Goal: Task Accomplishment & Management: Manage account settings

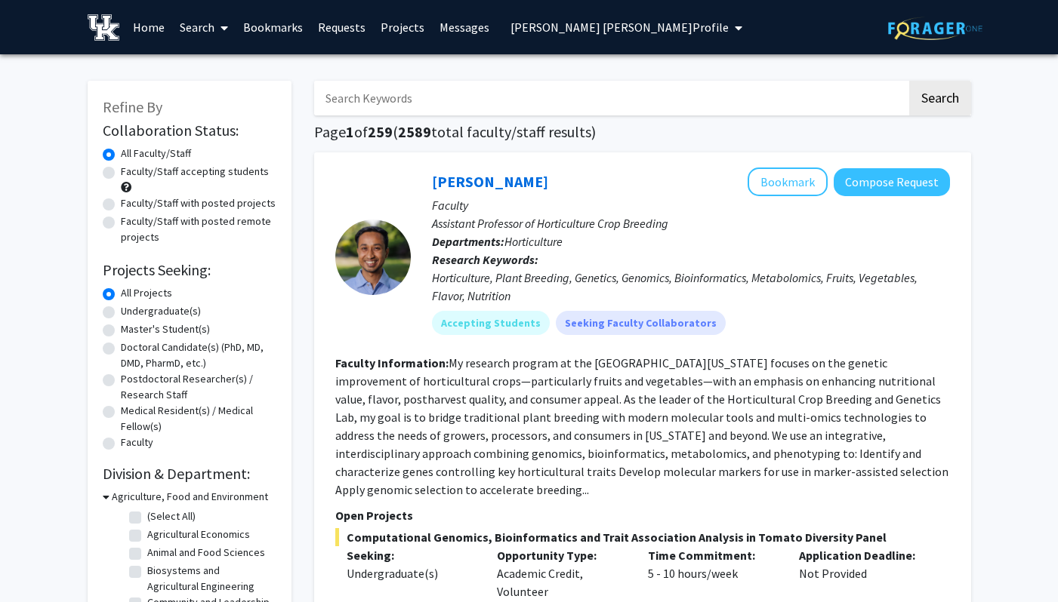
click at [728, 29] on span "My profile dropdown to access profile and logout" at bounding box center [735, 28] width 14 height 53
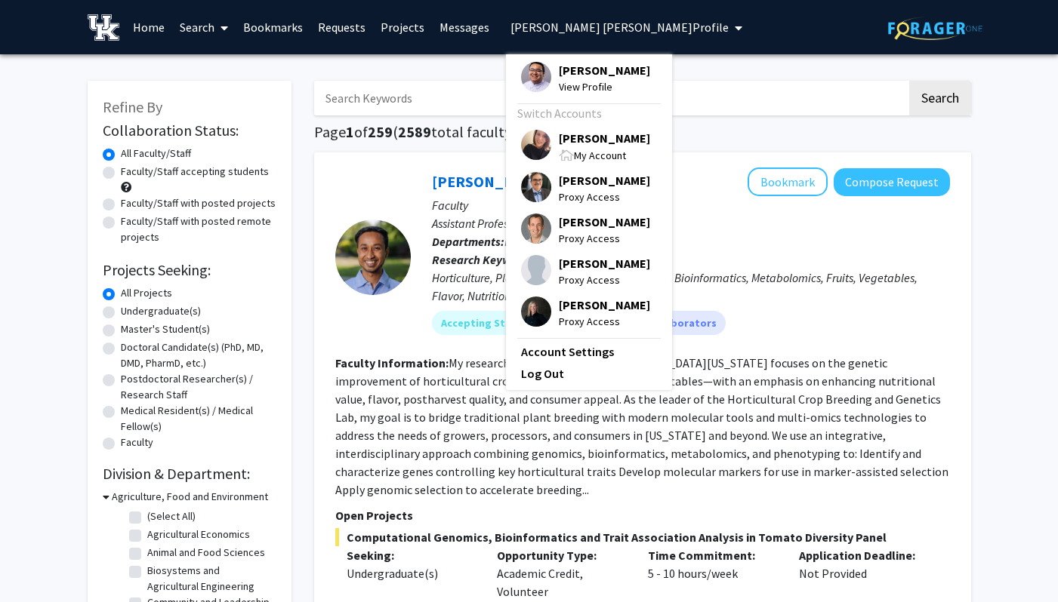
click at [574, 134] on span "[PERSON_NAME]" at bounding box center [604, 138] width 91 height 17
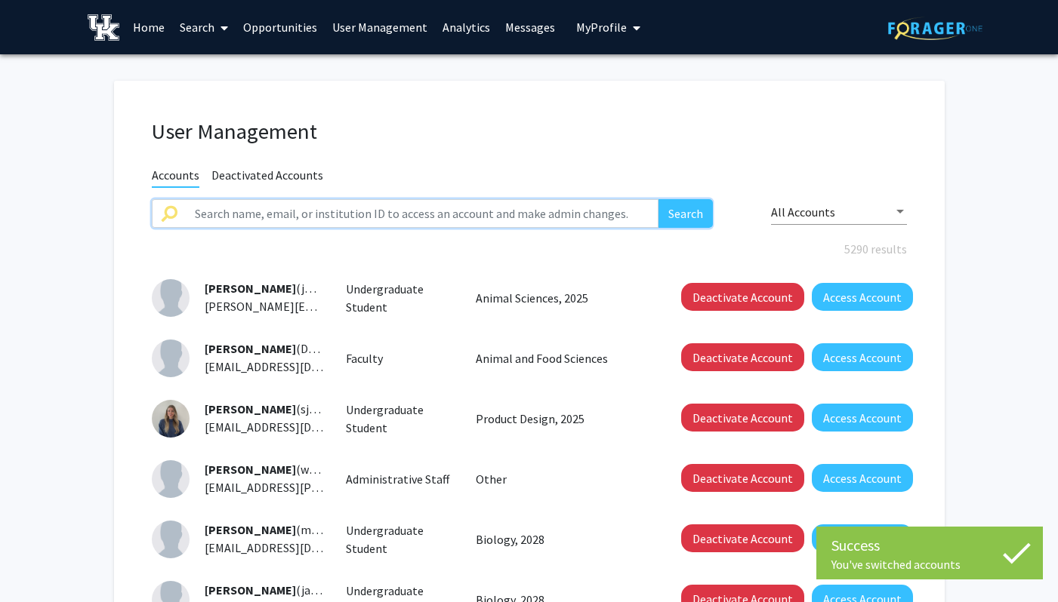
click at [340, 207] on input "text" at bounding box center [422, 213] width 473 height 29
type input "[PERSON_NAME]"
click at [658, 199] on button "Search" at bounding box center [685, 213] width 54 height 29
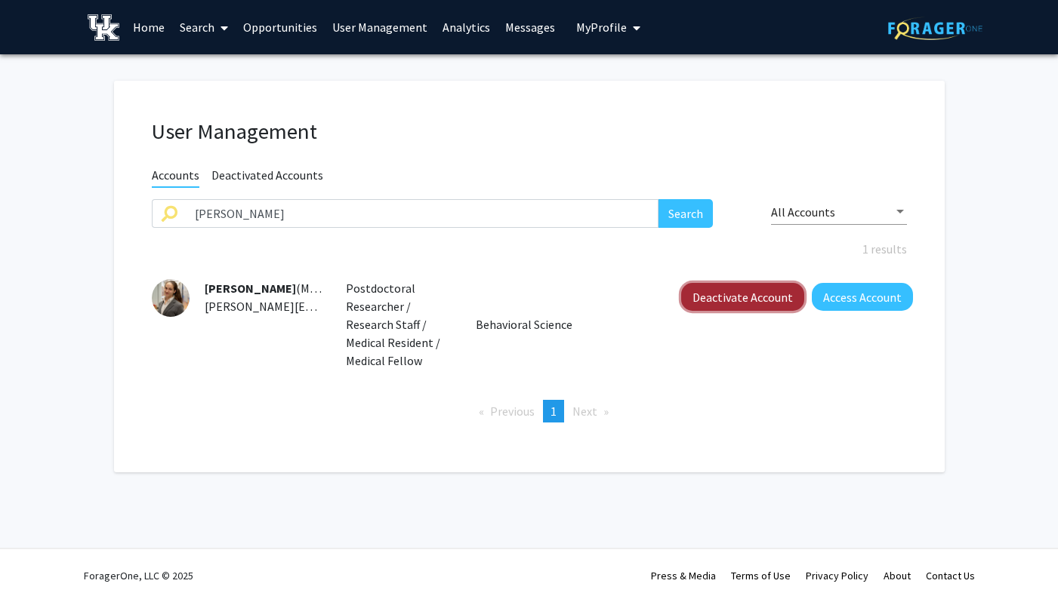
click at [738, 291] on button "Deactivate Account" at bounding box center [742, 297] width 123 height 28
